Goal: Task Accomplishment & Management: Manage account settings

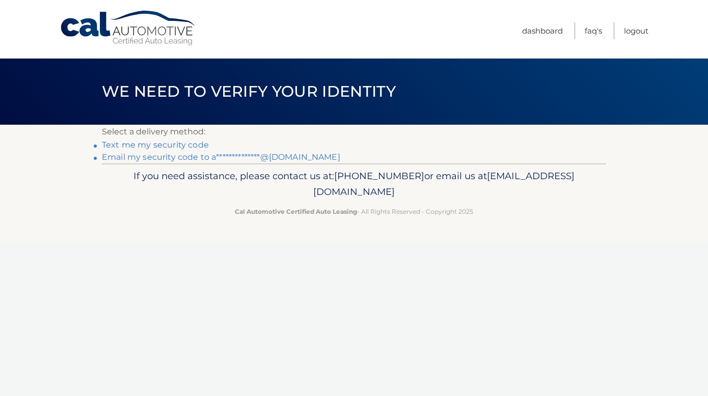
click at [163, 143] on link "Text me my security code" at bounding box center [155, 145] width 107 height 10
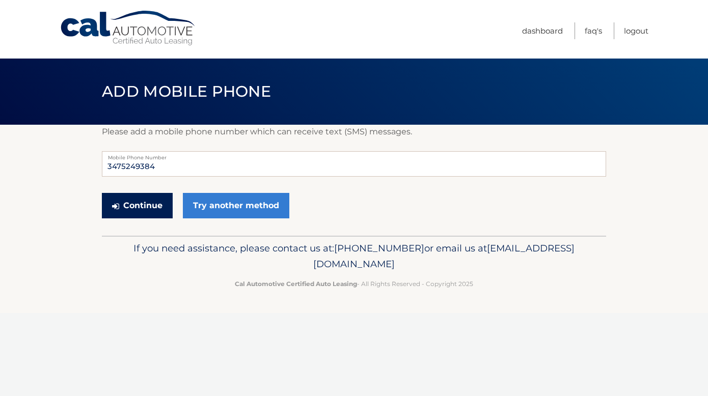
click at [130, 212] on button "Continue" at bounding box center [137, 205] width 71 height 25
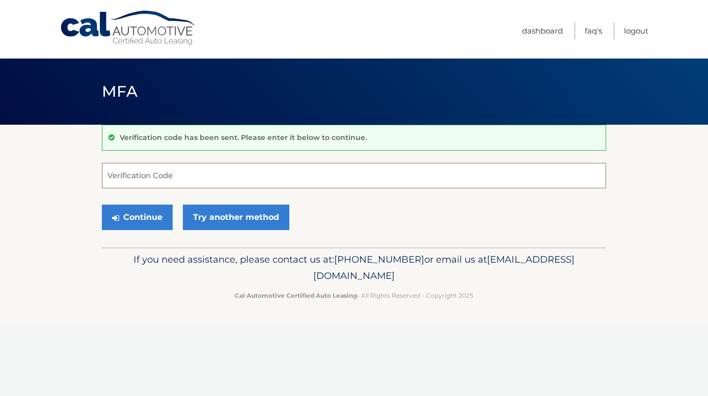
click at [181, 174] on input "Verification Code" at bounding box center [354, 175] width 504 height 25
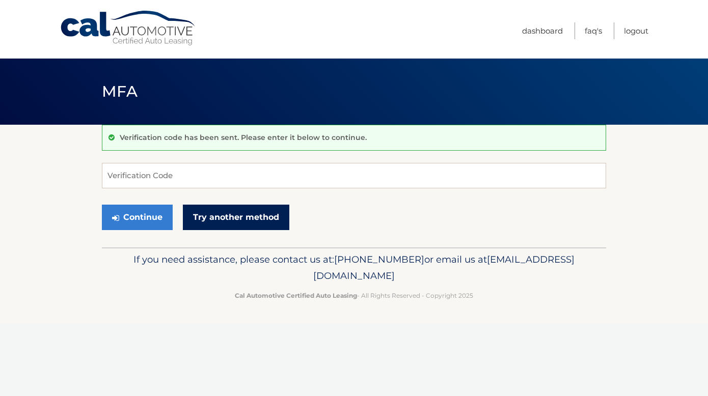
click at [213, 213] on link "Try another method" at bounding box center [236, 217] width 106 height 25
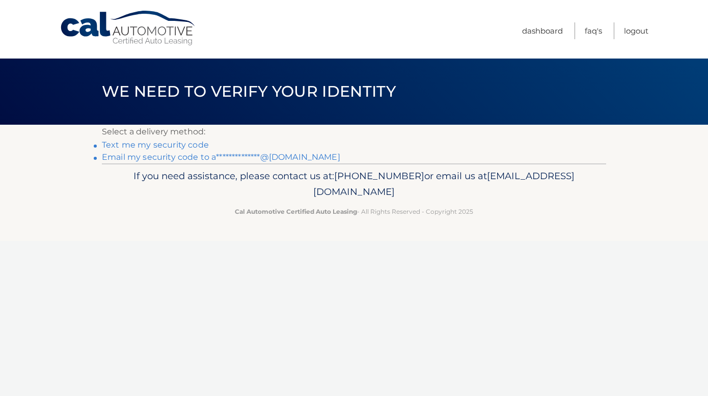
click at [183, 158] on link "**********" at bounding box center [221, 157] width 238 height 10
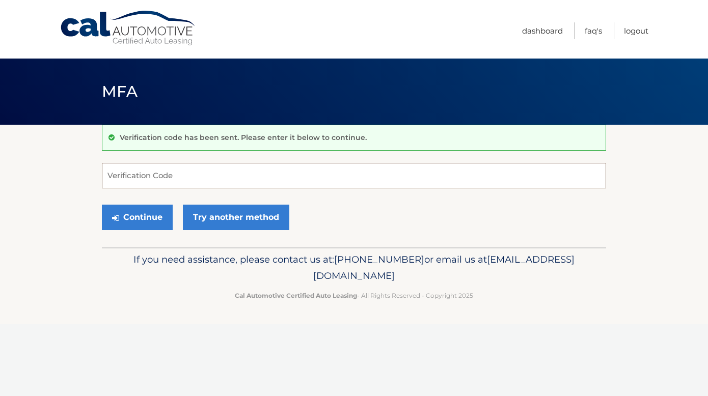
click at [177, 175] on input "Verification Code" at bounding box center [354, 175] width 504 height 25
click at [275, 184] on input "Verification Code" at bounding box center [354, 175] width 504 height 25
type input "012115"
click at [151, 221] on button "Continue" at bounding box center [137, 217] width 71 height 25
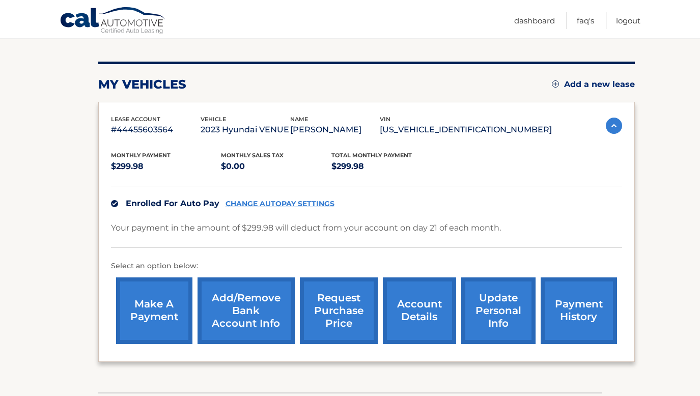
scroll to position [109, 0]
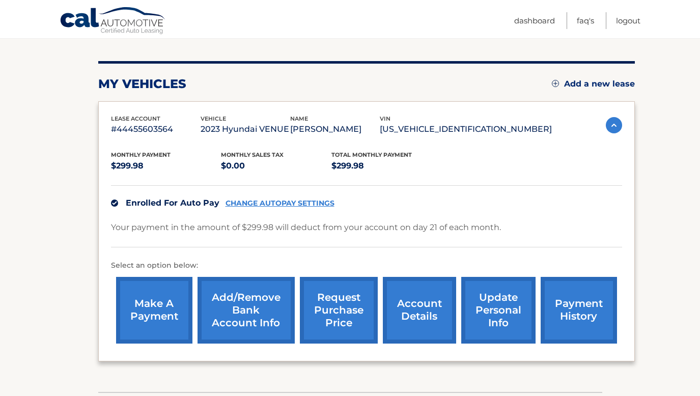
click at [491, 317] on link "update personal info" at bounding box center [498, 310] width 74 height 67
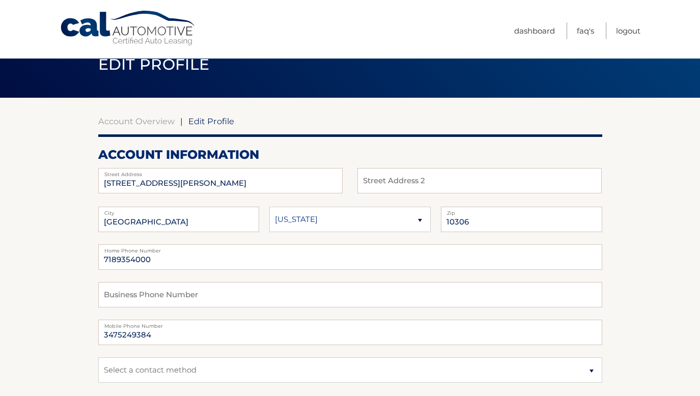
scroll to position [31, 0]
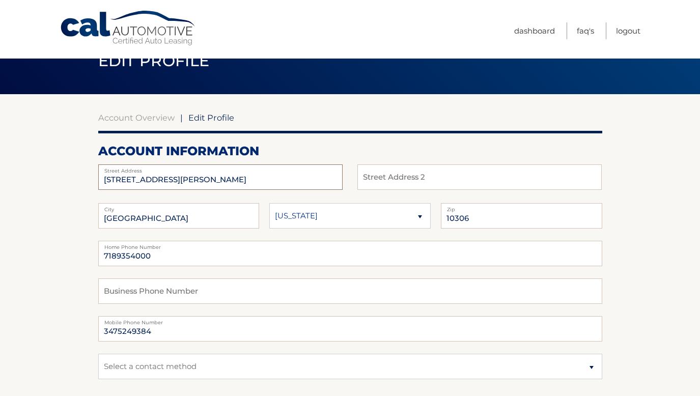
drag, startPoint x: 192, startPoint y: 176, endPoint x: 55, endPoint y: 171, distance: 137.0
type input "[STREET_ADDRESS]"
select select "NY"
click at [475, 221] on input "10306" at bounding box center [521, 215] width 161 height 25
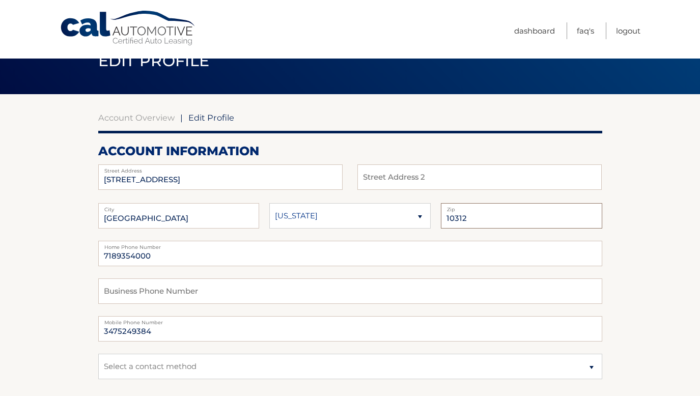
type input "10312"
drag, startPoint x: 159, startPoint y: 255, endPoint x: 83, endPoint y: 255, distance: 75.3
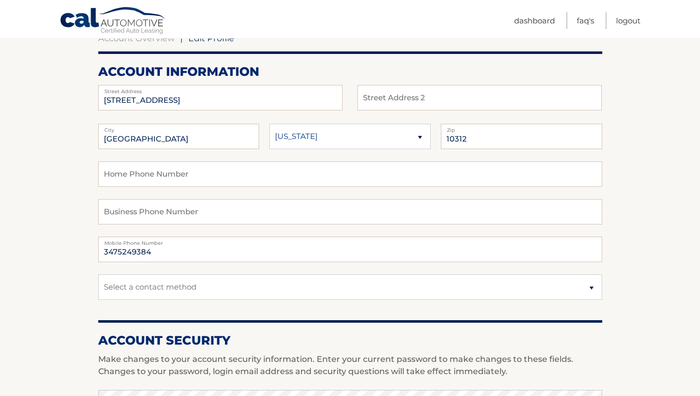
scroll to position [107, 0]
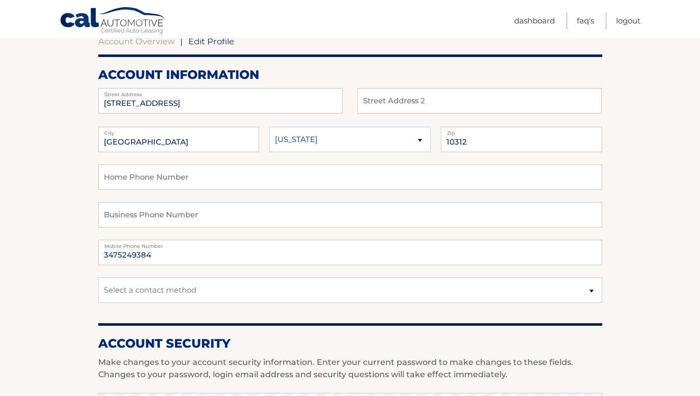
click at [13, 174] on section "Account Overview | Edit Profile account information 334 Crown Ave Street Addres…" at bounding box center [350, 388] width 700 height 741
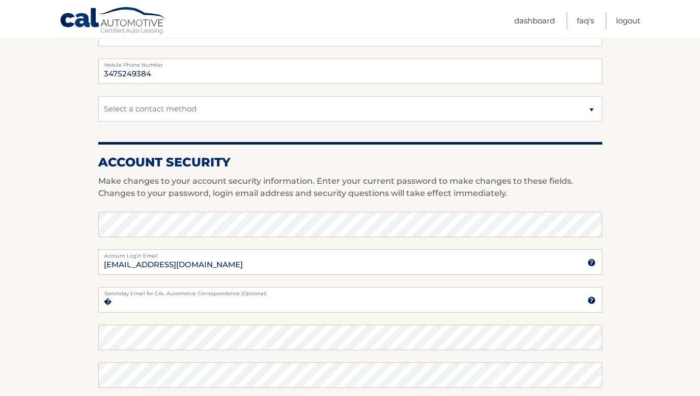
scroll to position [294, 0]
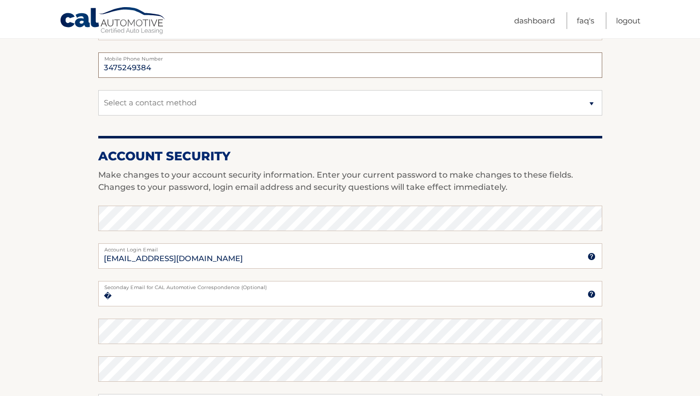
click at [155, 69] on input "3475249384" at bounding box center [350, 64] width 504 height 25
type input "3475249386"
click at [75, 125] on section "Account Overview | Edit Profile account information 334 Crown Ave Street Addres…" at bounding box center [350, 200] width 700 height 741
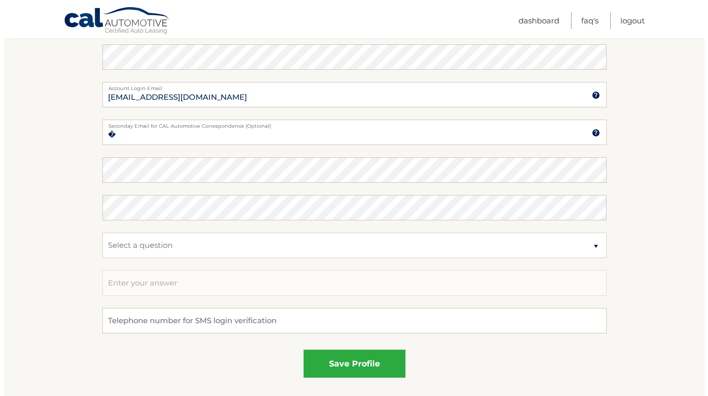
scroll to position [547, 0]
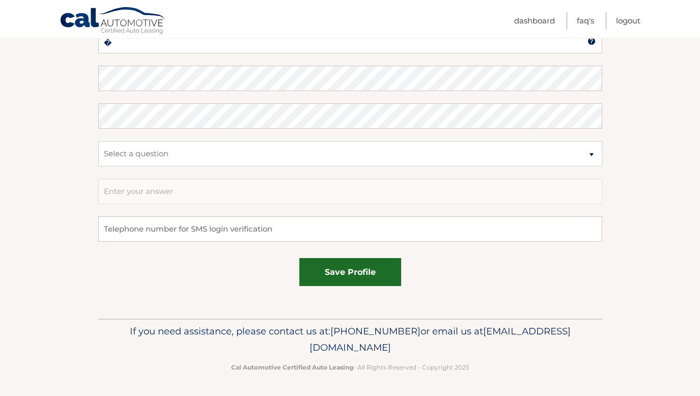
click at [351, 264] on button "save profile" at bounding box center [350, 272] width 102 height 28
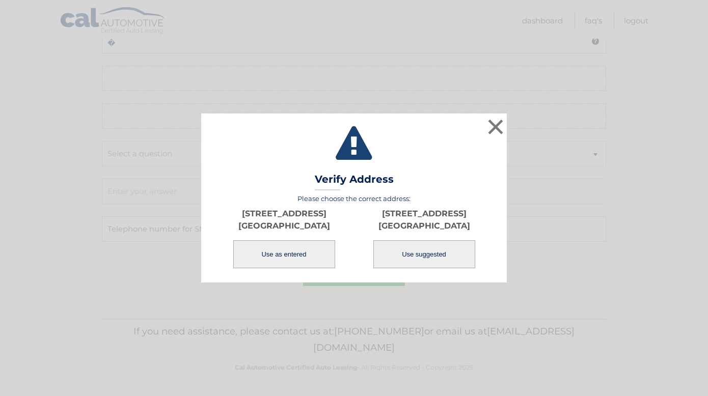
click at [422, 245] on button "Use suggested" at bounding box center [424, 254] width 102 height 28
type input "334 CROWN AVE"
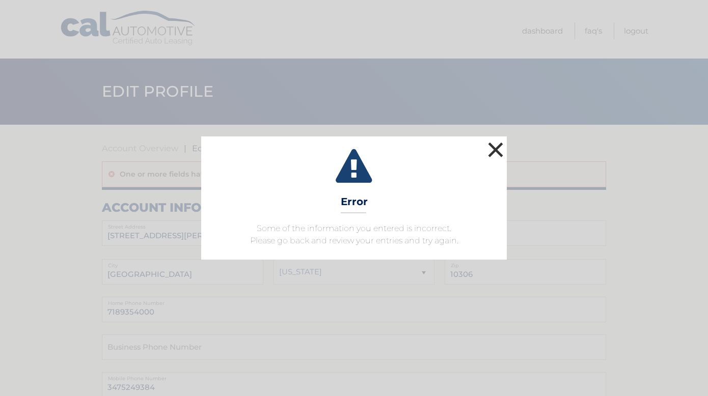
click at [491, 151] on button "×" at bounding box center [495, 149] width 20 height 20
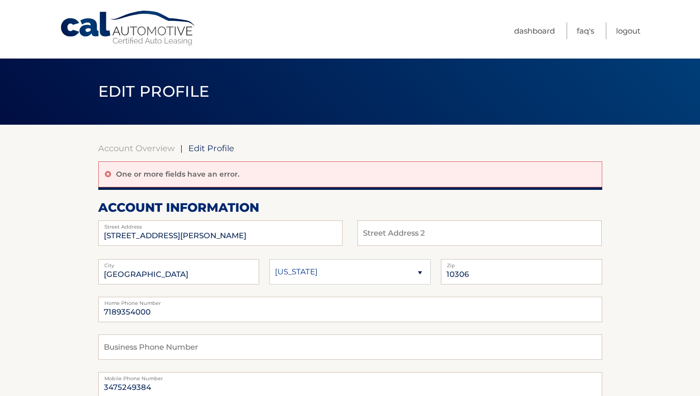
click at [358, 277] on select "Alaska Alabama Arkansas Arizona California" at bounding box center [349, 271] width 161 height 25
select select "NY"
click at [269, 259] on select "[US_STATE] [US_STATE] [US_STATE] [US_STATE] [US_STATE]" at bounding box center [349, 271] width 161 height 25
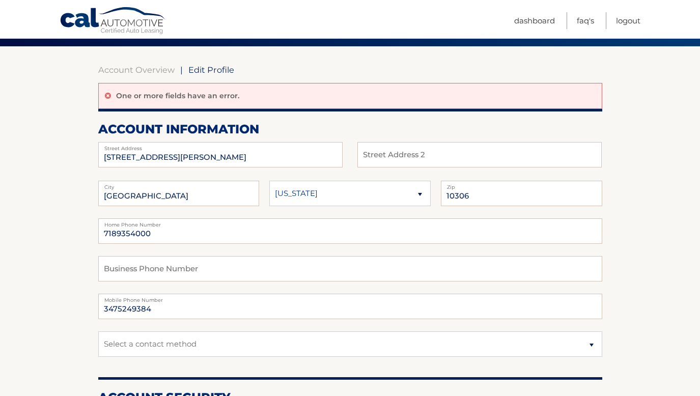
scroll to position [72, 0]
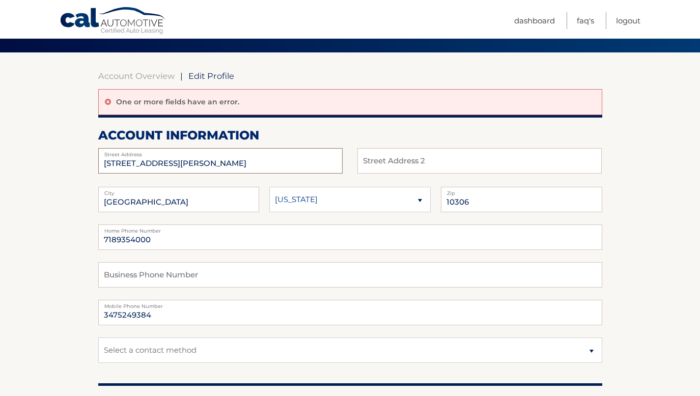
drag, startPoint x: 180, startPoint y: 158, endPoint x: 207, endPoint y: 166, distance: 28.0
click at [207, 166] on input "[STREET_ADDRESS][PERSON_NAME]" at bounding box center [220, 160] width 244 height 25
type input "[STREET_ADDRESS]"
click at [477, 203] on input "10306" at bounding box center [521, 199] width 161 height 25
type input "10312"
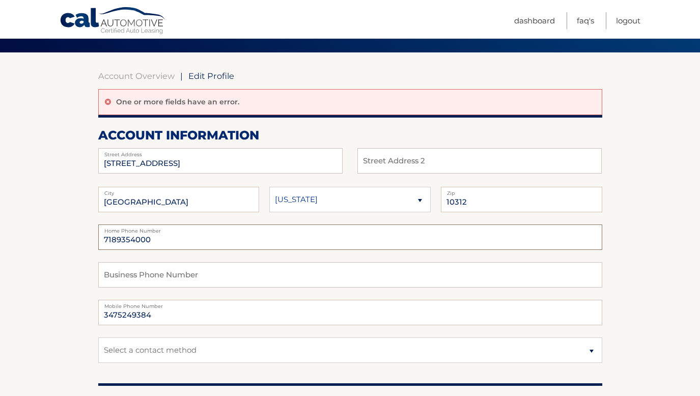
drag, startPoint x: 173, startPoint y: 243, endPoint x: 90, endPoint y: 242, distance: 83.5
click at [159, 317] on input "3475249384" at bounding box center [350, 312] width 504 height 25
type input "3475249386"
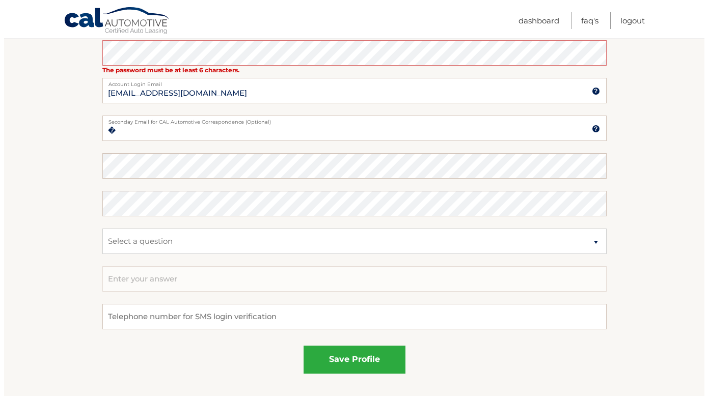
scroll to position [506, 0]
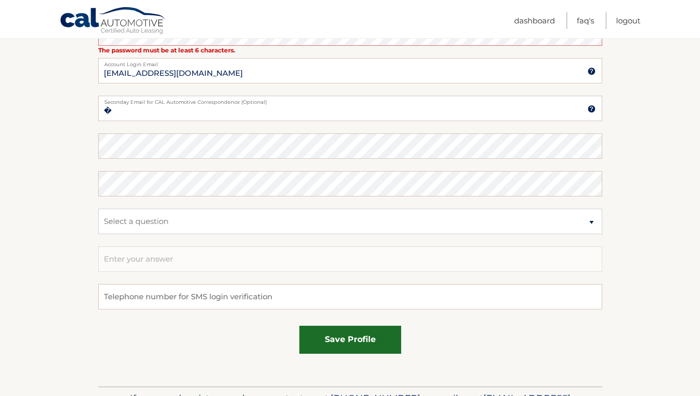
click at [327, 343] on button "save profile" at bounding box center [350, 340] width 102 height 28
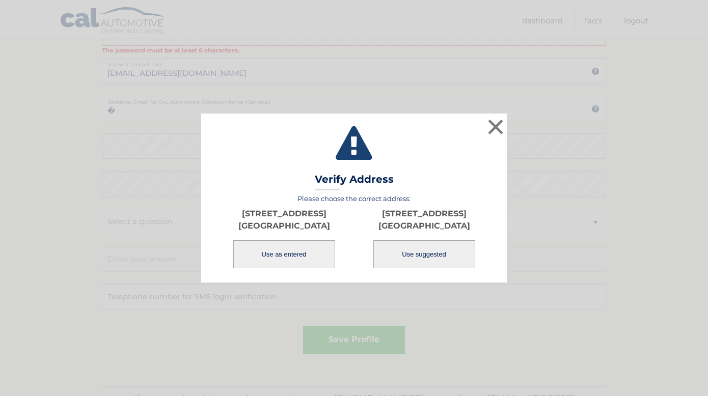
click at [402, 249] on button "Use suggested" at bounding box center [424, 254] width 102 height 28
type input "[STREET_ADDRESS]"
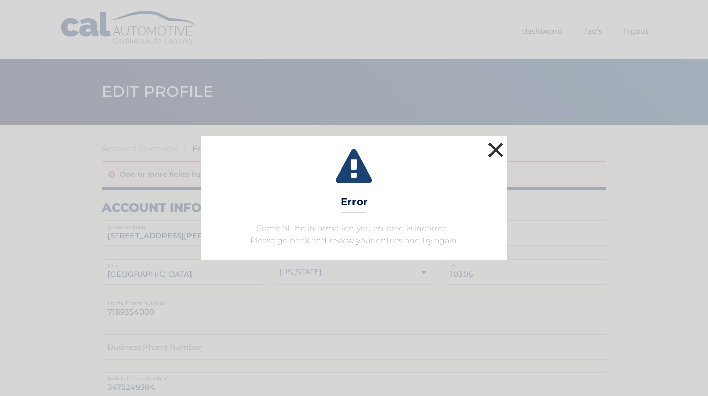
click at [500, 153] on button "×" at bounding box center [495, 149] width 20 height 20
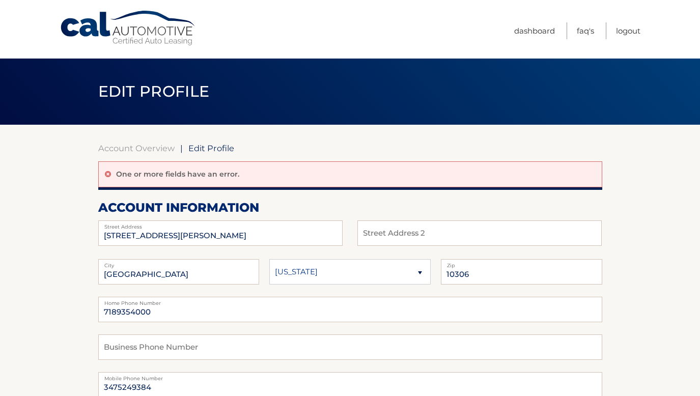
click at [173, 92] on span "Edit Profile" at bounding box center [153, 91] width 111 height 19
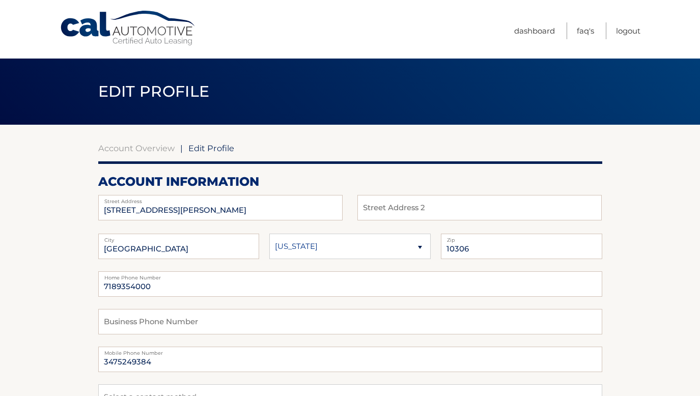
click at [372, 250] on select "[US_STATE] [US_STATE] [US_STATE] [US_STATE] [US_STATE]" at bounding box center [349, 246] width 161 height 25
select select "NY"
click at [269, 234] on select "[US_STATE] [US_STATE] [US_STATE] [US_STATE] [US_STATE]" at bounding box center [349, 246] width 161 height 25
drag, startPoint x: 183, startPoint y: 217, endPoint x: 47, endPoint y: 196, distance: 137.6
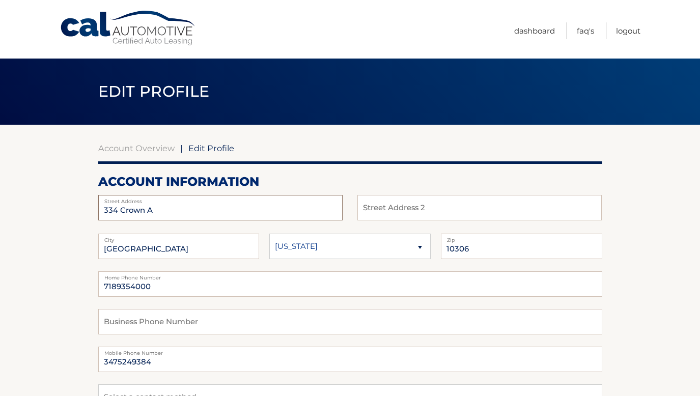
type input "[STREET_ADDRESS]"
click at [490, 240] on label "Zip" at bounding box center [521, 238] width 161 height 8
click at [486, 247] on input "10306" at bounding box center [521, 246] width 161 height 25
type input "10312"
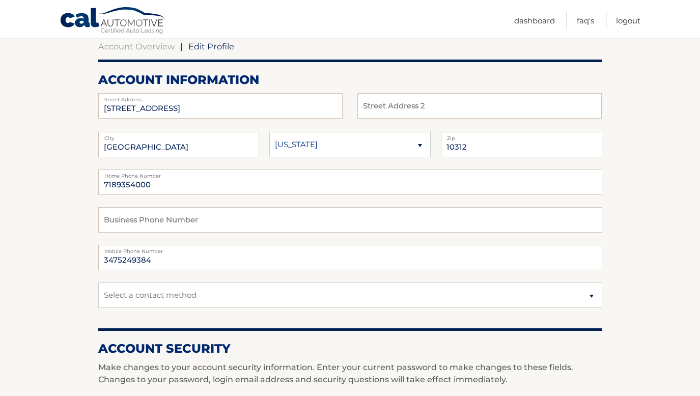
scroll to position [121, 0]
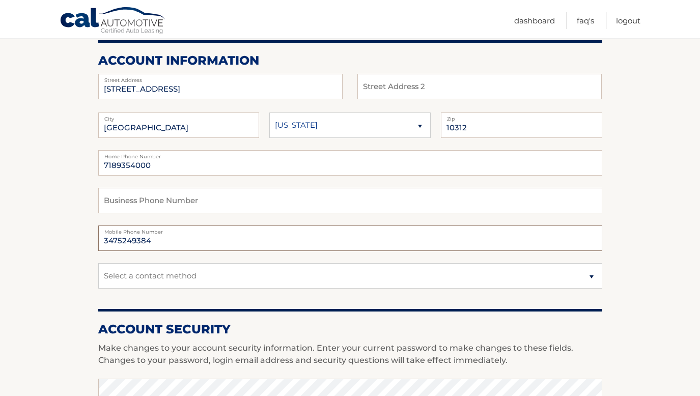
drag, startPoint x: 161, startPoint y: 242, endPoint x: 143, endPoint y: 242, distance: 18.3
click at [143, 242] on input "3475249384" at bounding box center [350, 238] width 504 height 25
type input "3475249386"
drag, startPoint x: 156, startPoint y: 173, endPoint x: 87, endPoint y: 161, distance: 70.8
click at [87, 161] on section "Account Overview | Edit Profile account information [STREET_ADDRESS] Address St…" at bounding box center [350, 374] width 700 height 741
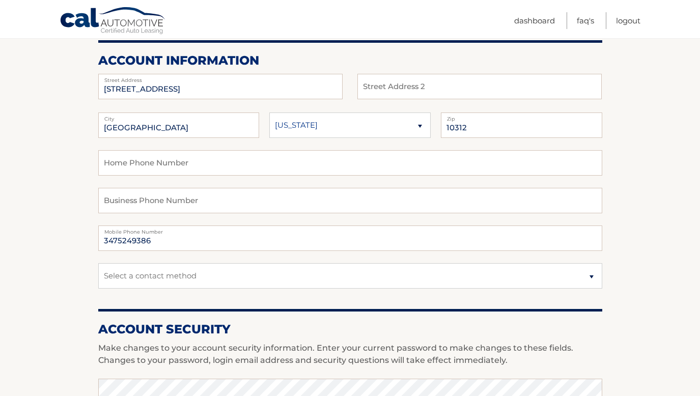
click at [41, 180] on section "Account Overview | Edit Profile account information [STREET_ADDRESS] Address St…" at bounding box center [350, 374] width 700 height 741
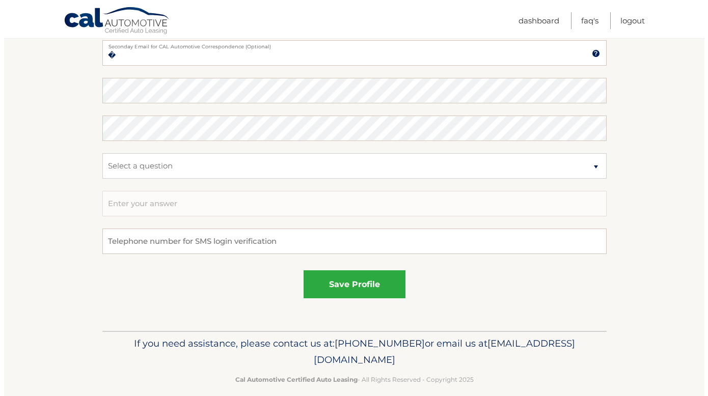
scroll to position [547, 0]
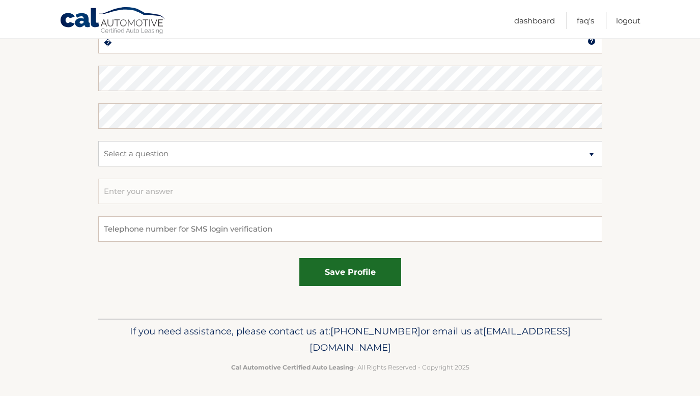
click at [360, 271] on button "save profile" at bounding box center [350, 272] width 102 height 28
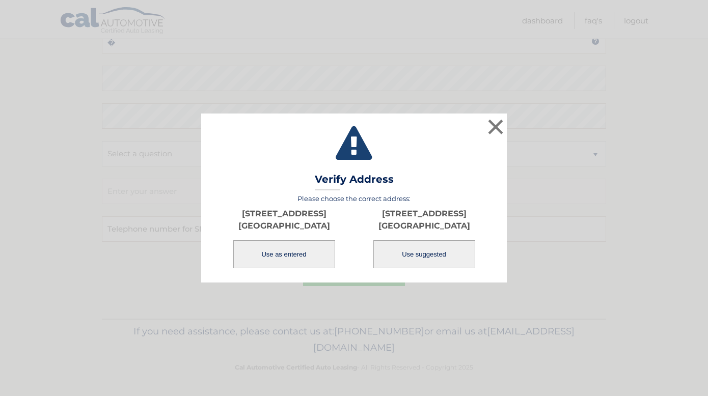
click at [282, 257] on button "Use as entered" at bounding box center [284, 254] width 102 height 28
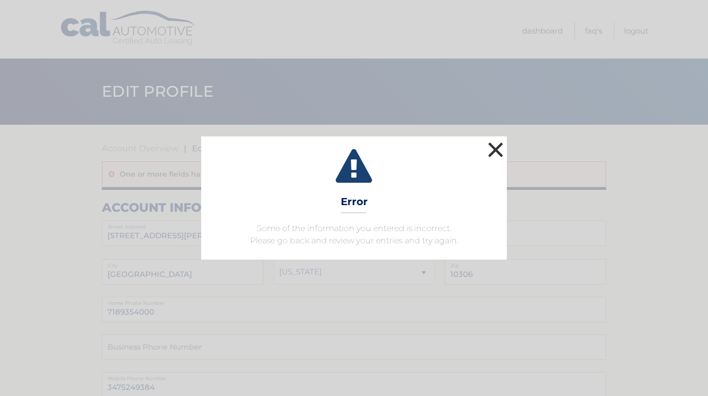
click at [494, 152] on button "×" at bounding box center [495, 149] width 20 height 20
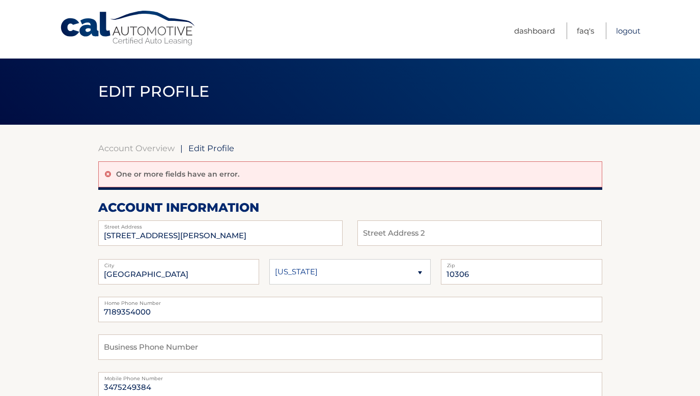
click at [635, 30] on link "Logout" at bounding box center [628, 30] width 24 height 17
